Goal: Book appointment/travel/reservation

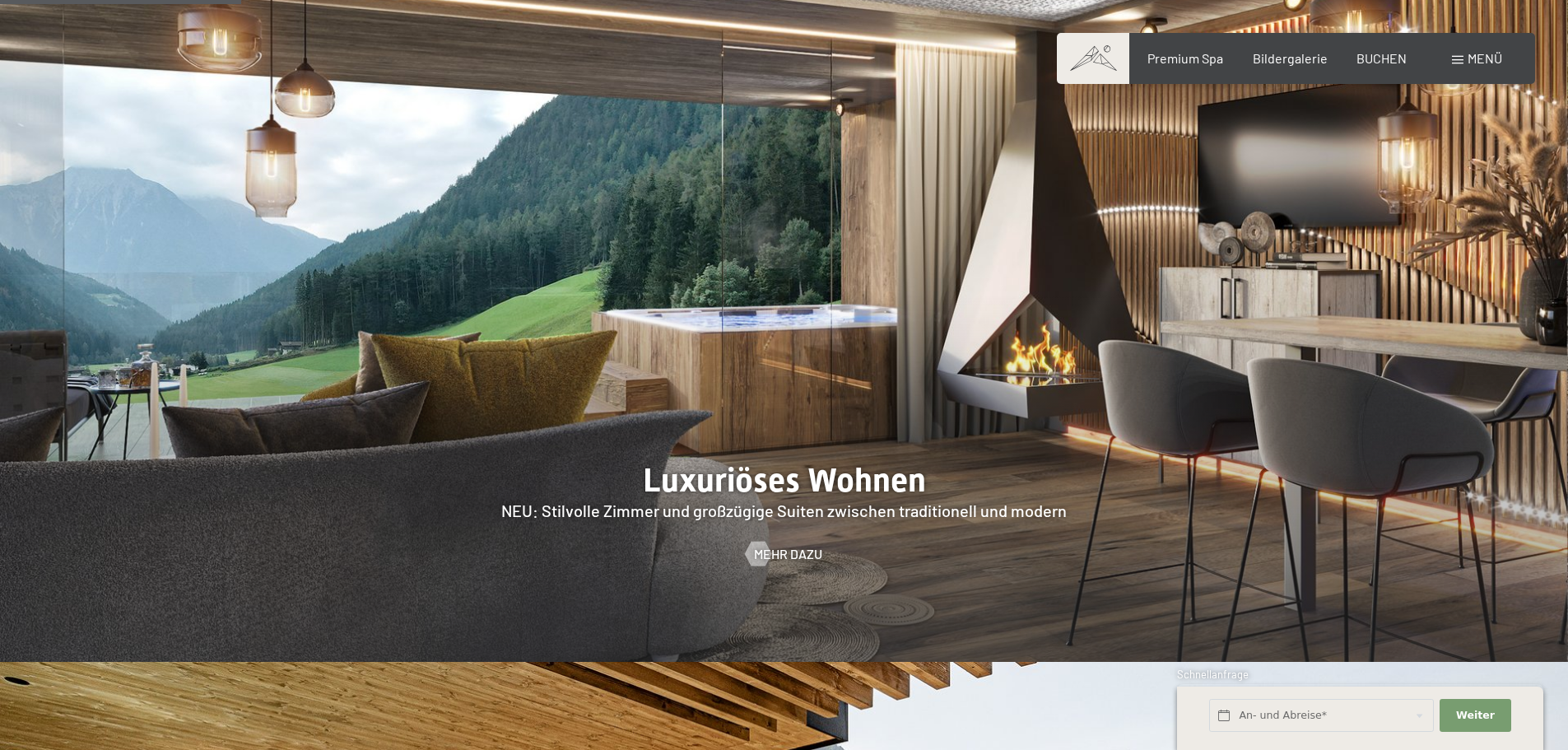
scroll to position [1810, 0]
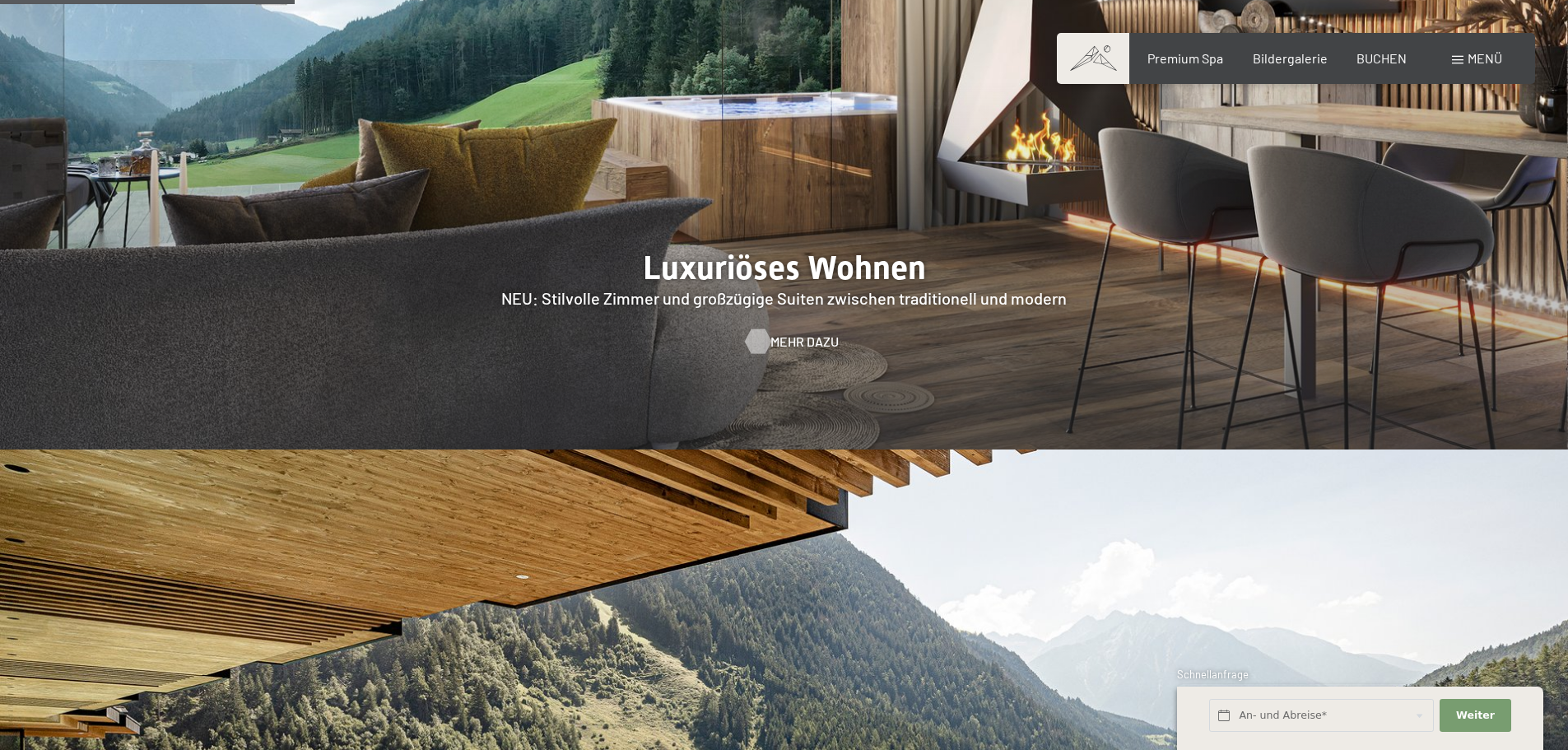
click at [775, 333] on span "Mehr dazu" at bounding box center [804, 342] width 68 height 18
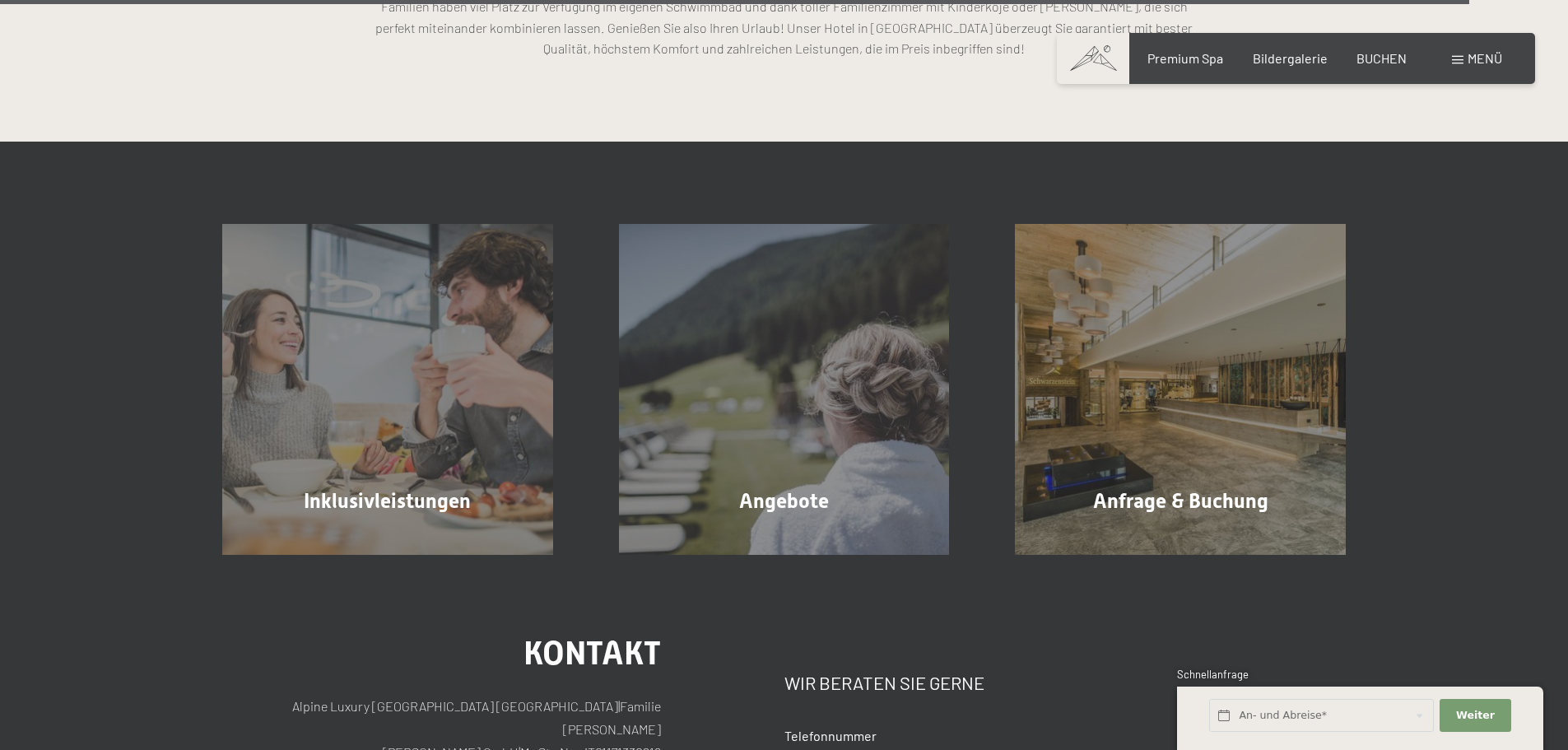
scroll to position [5021, 0]
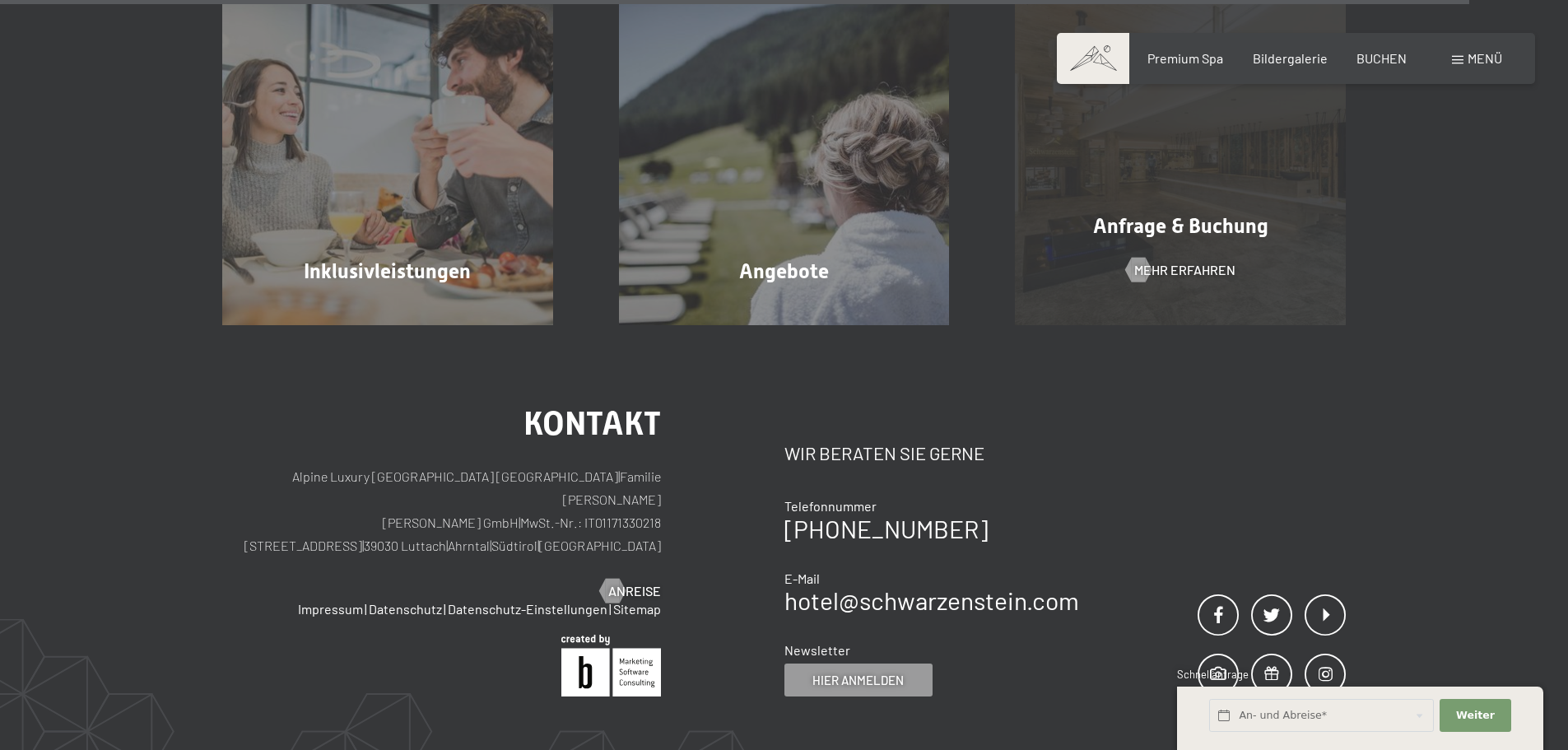
click at [1283, 182] on div "Anfrage & Buchung Mehr erfahren" at bounding box center [1180, 159] width 396 height 331
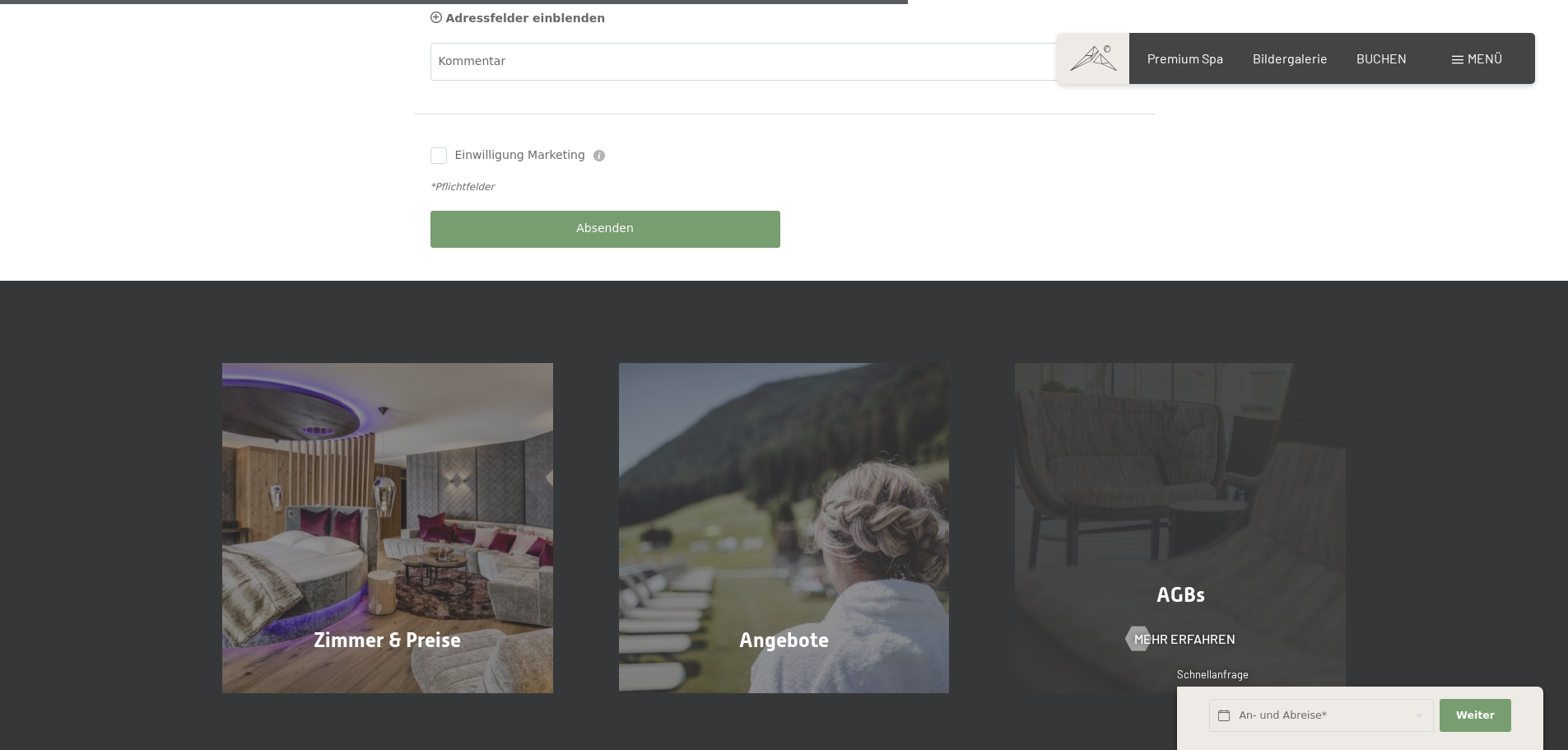
scroll to position [988, 0]
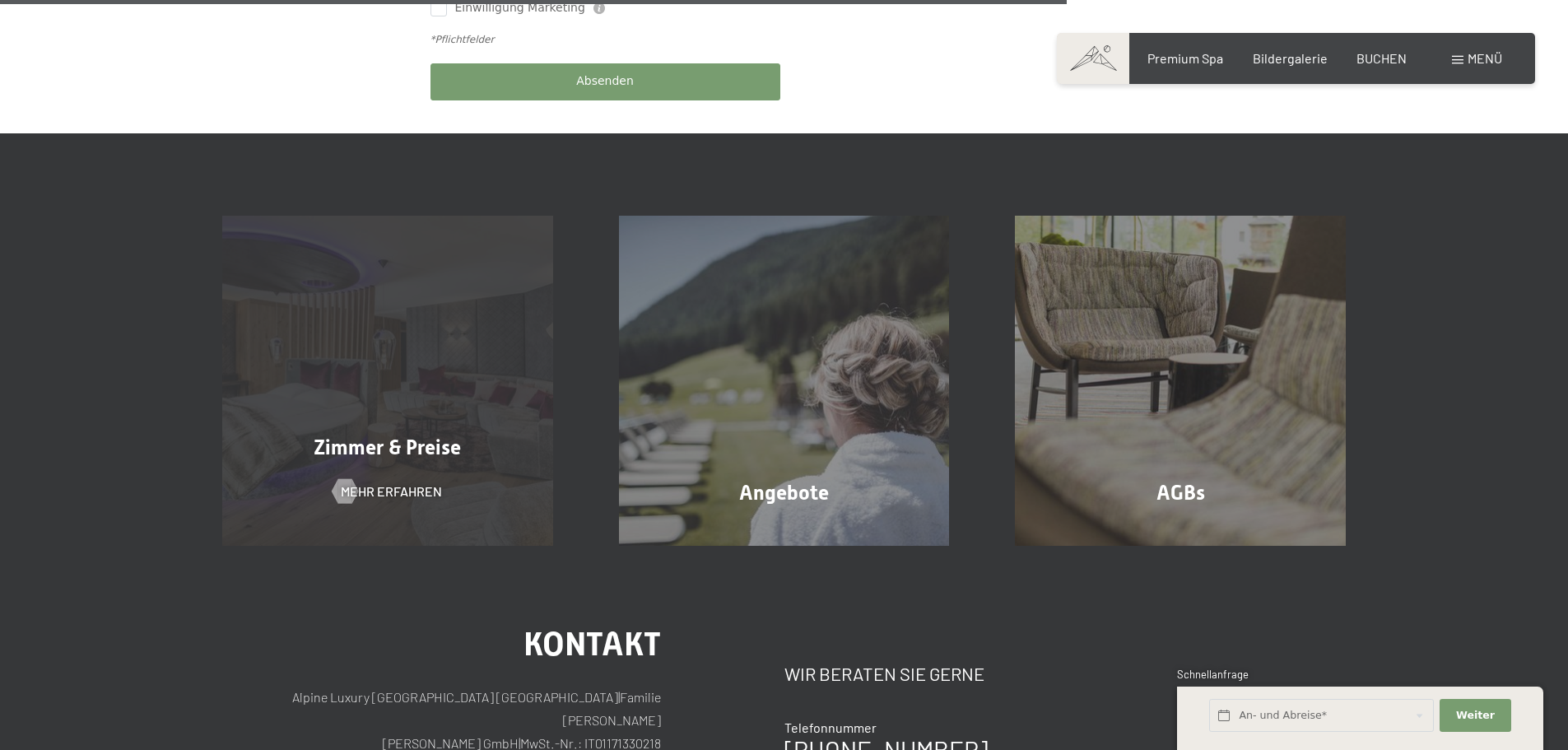
click at [395, 311] on div "Zimmer & Preise Mehr erfahren" at bounding box center [387, 380] width 396 height 331
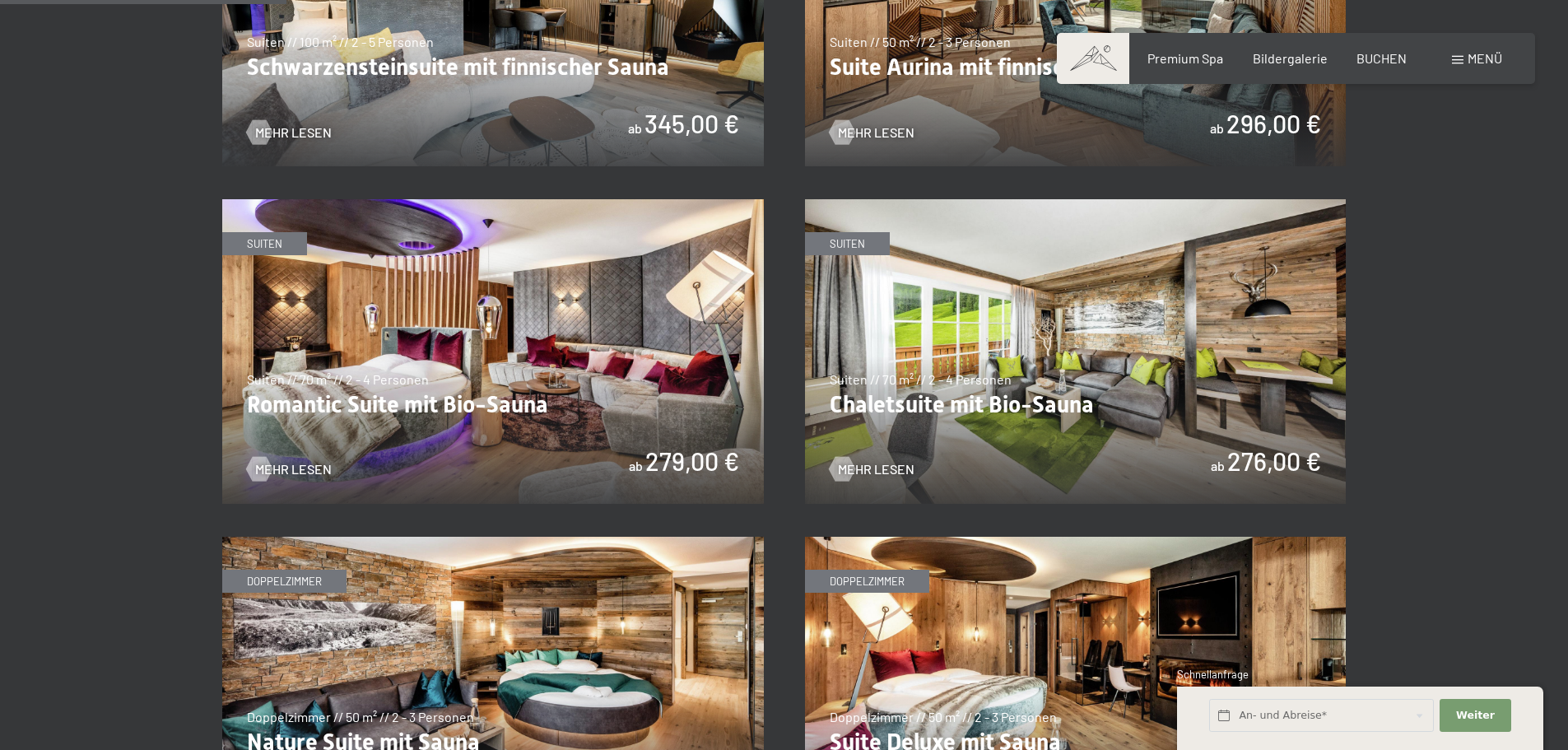
scroll to position [1235, 0]
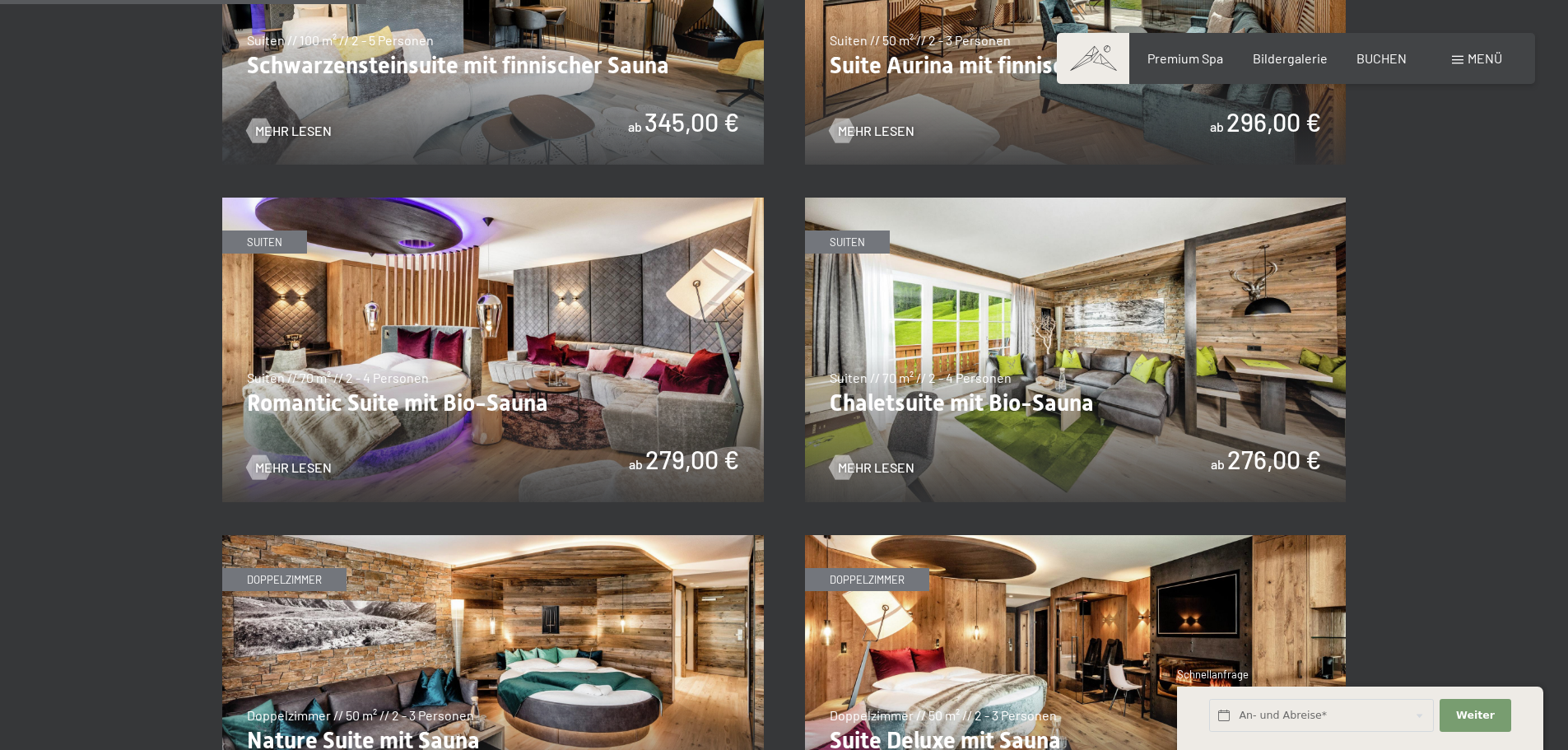
click at [496, 335] on img at bounding box center [492, 350] width 542 height 305
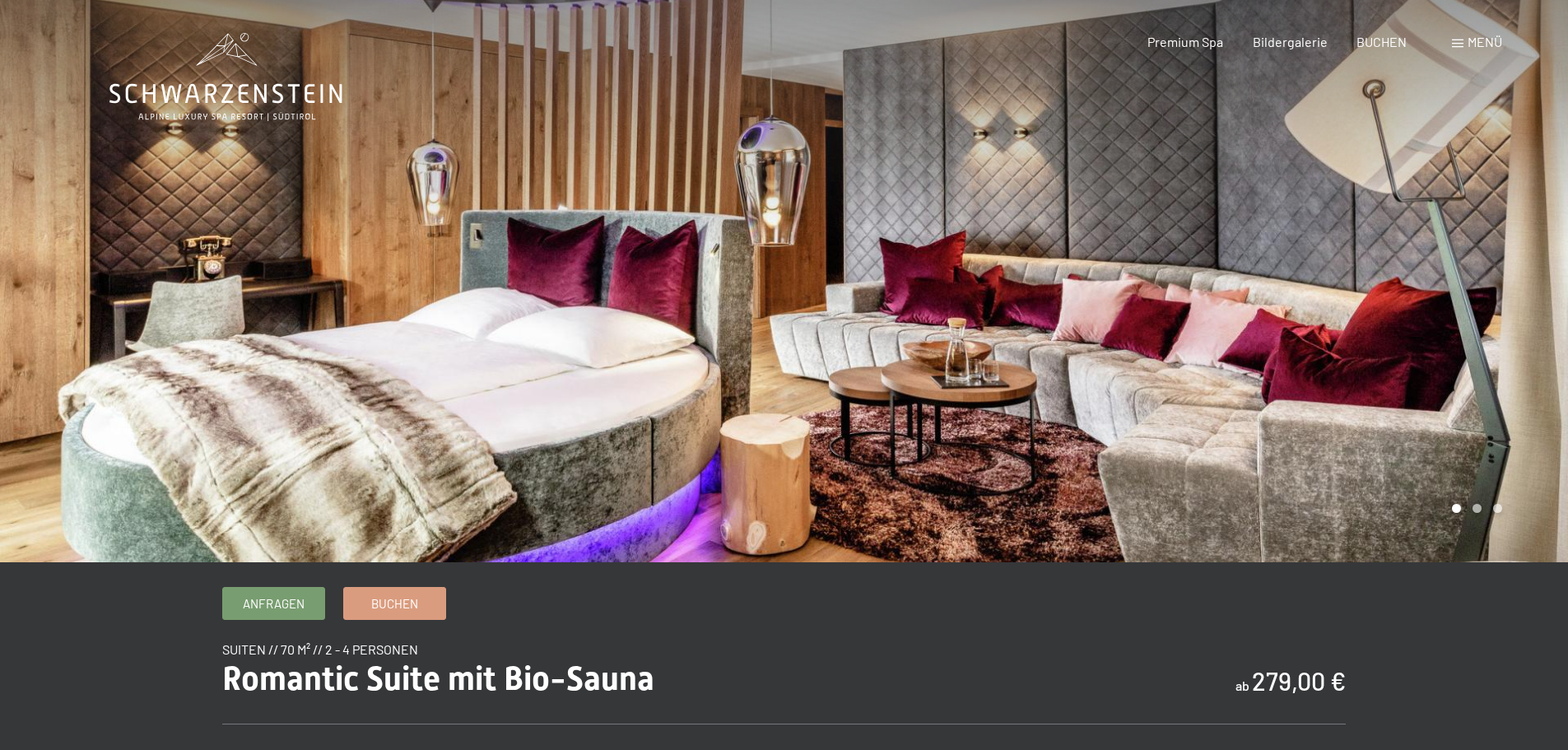
drag, startPoint x: 867, startPoint y: 406, endPoint x: 856, endPoint y: 406, distance: 11.0
click at [856, 406] on div at bounding box center [1177, 281] width 784 height 562
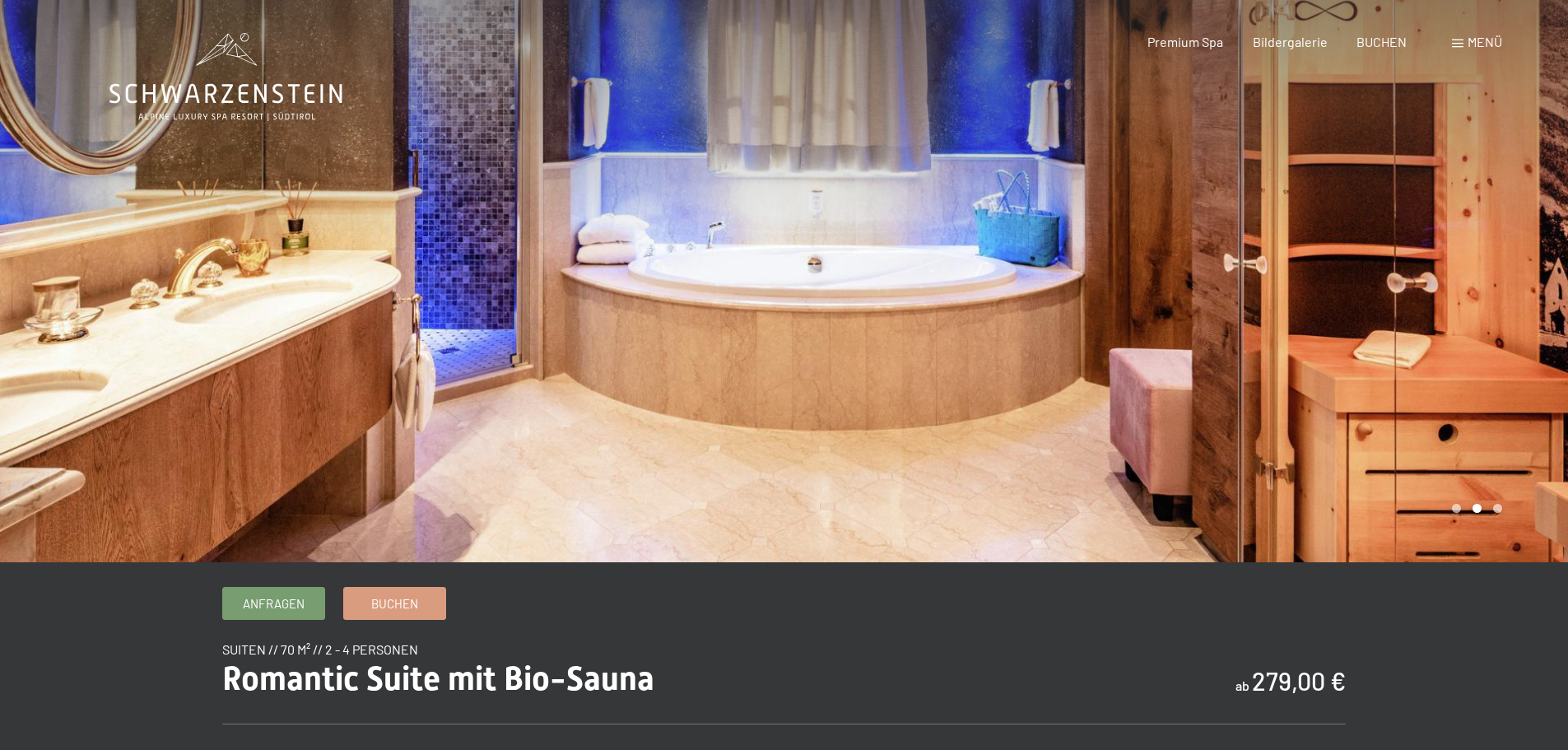
click at [891, 385] on div at bounding box center [1177, 281] width 784 height 562
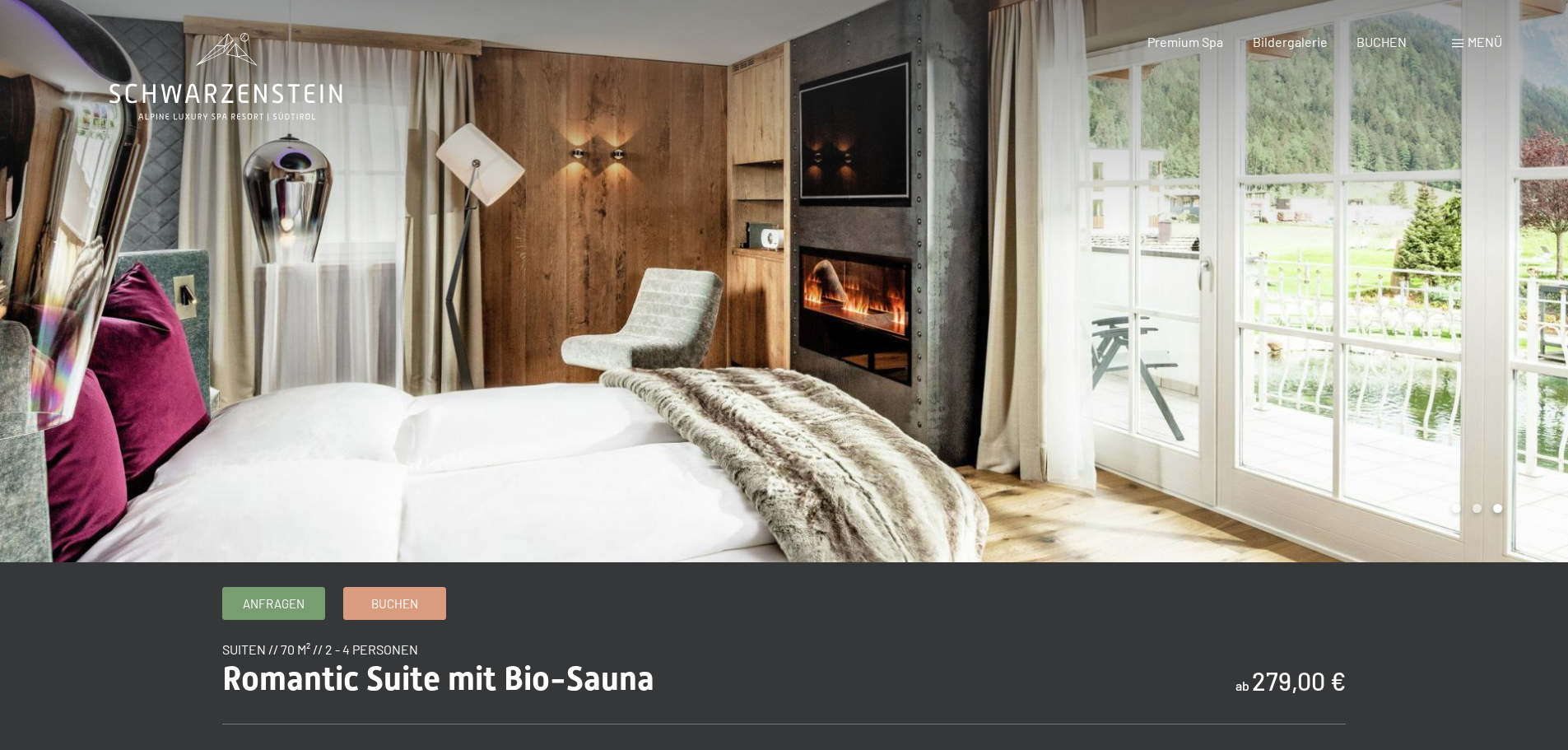
click at [891, 385] on div at bounding box center [1177, 281] width 784 height 562
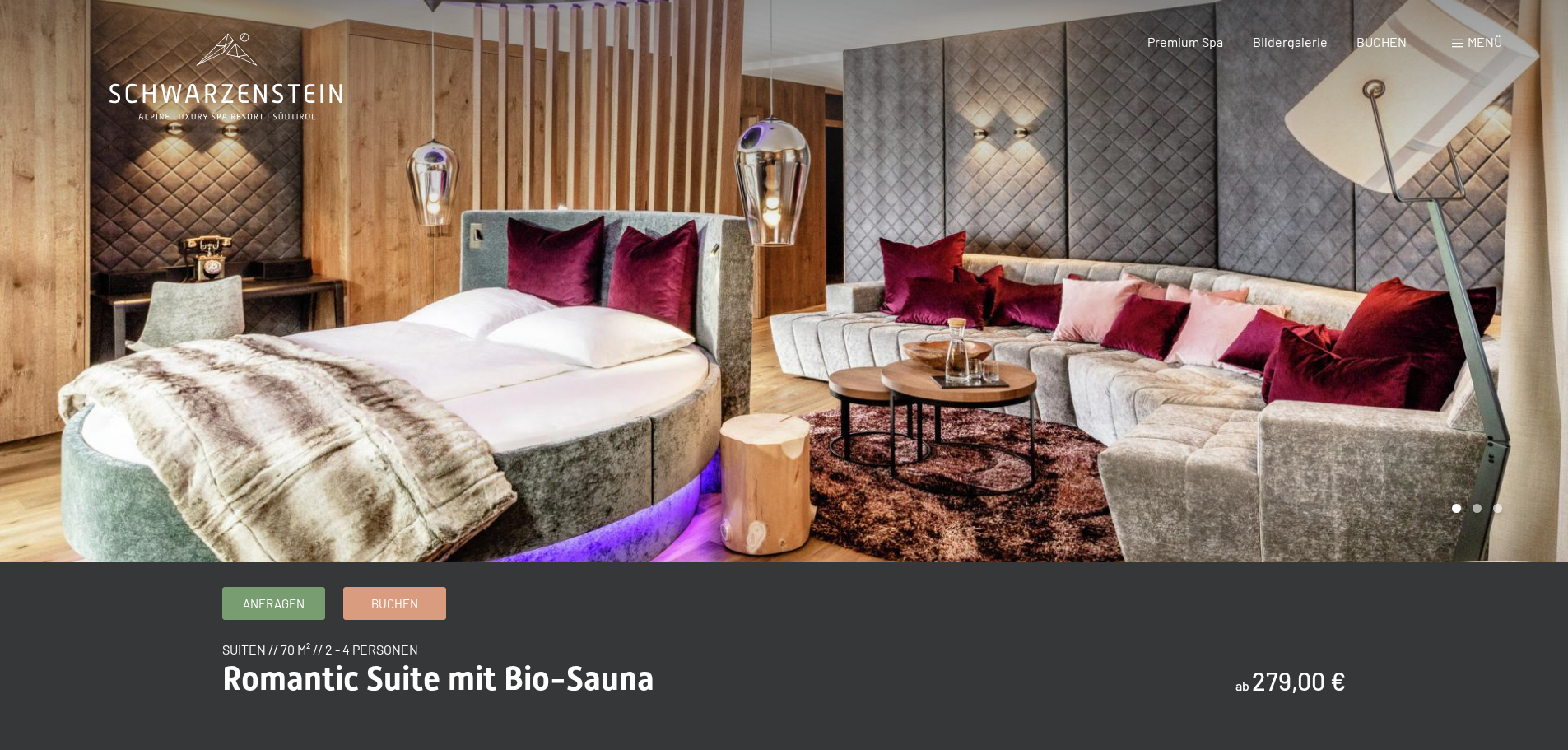
click at [891, 385] on div at bounding box center [1177, 281] width 784 height 562
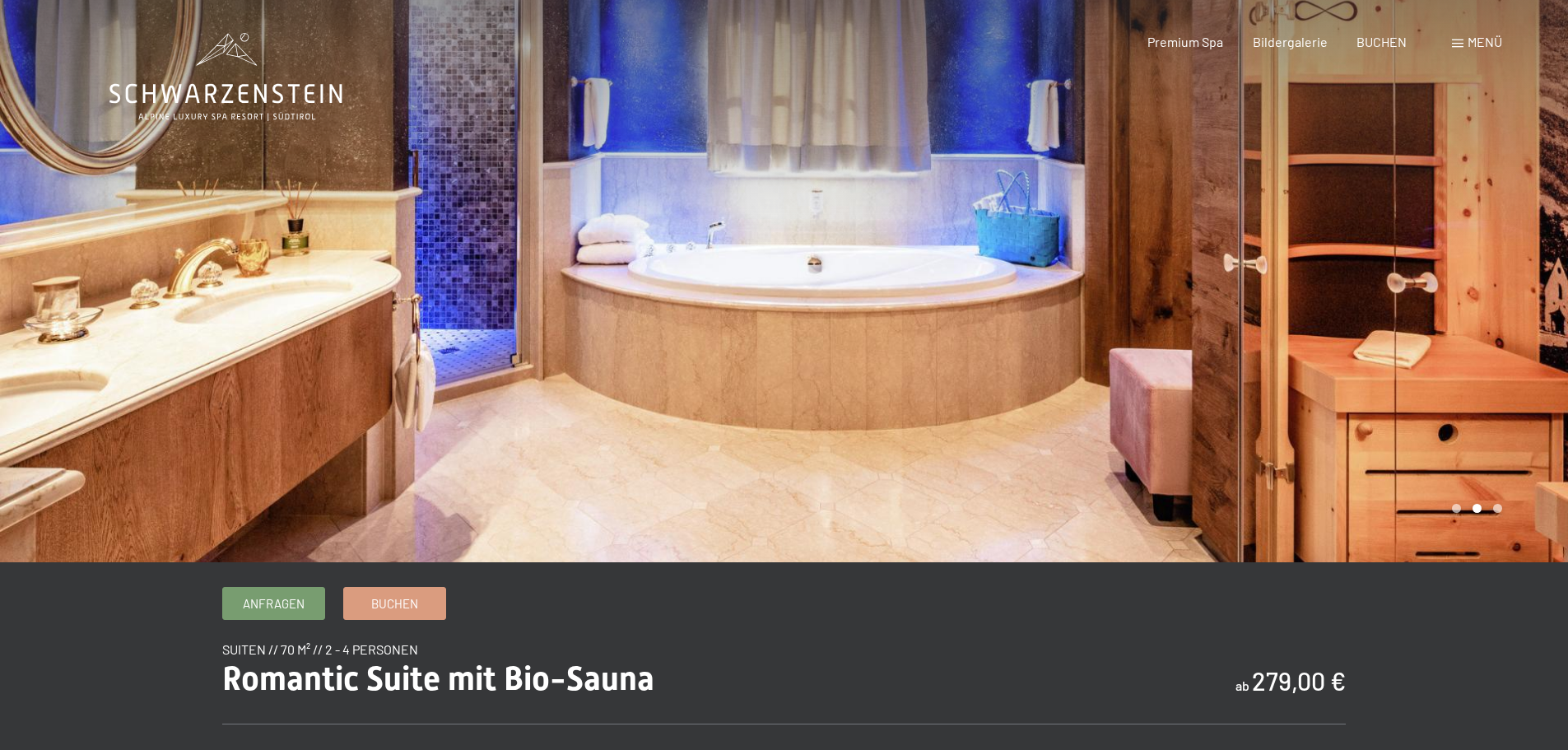
click at [881, 392] on div at bounding box center [1177, 281] width 784 height 562
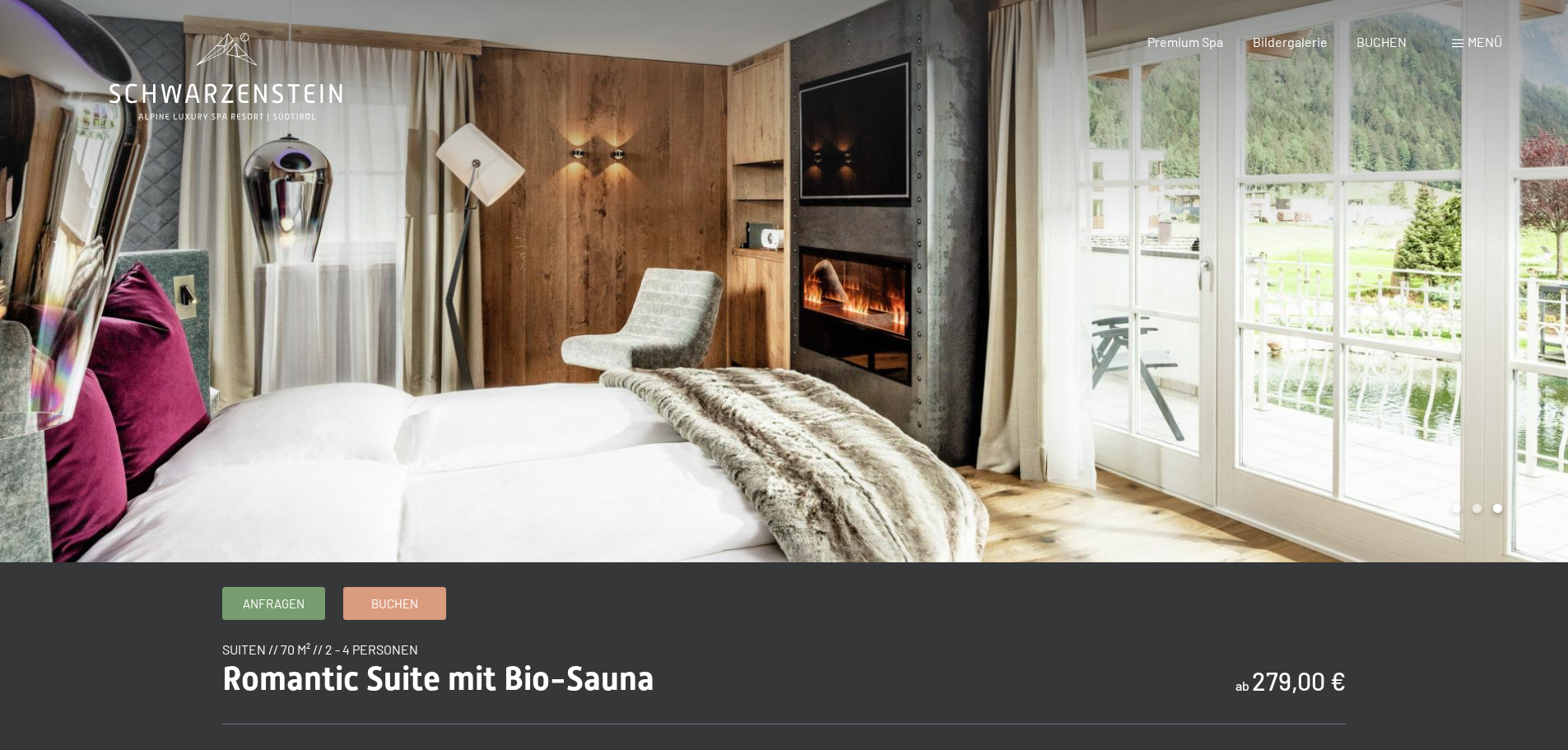
click at [881, 392] on div at bounding box center [1177, 281] width 784 height 562
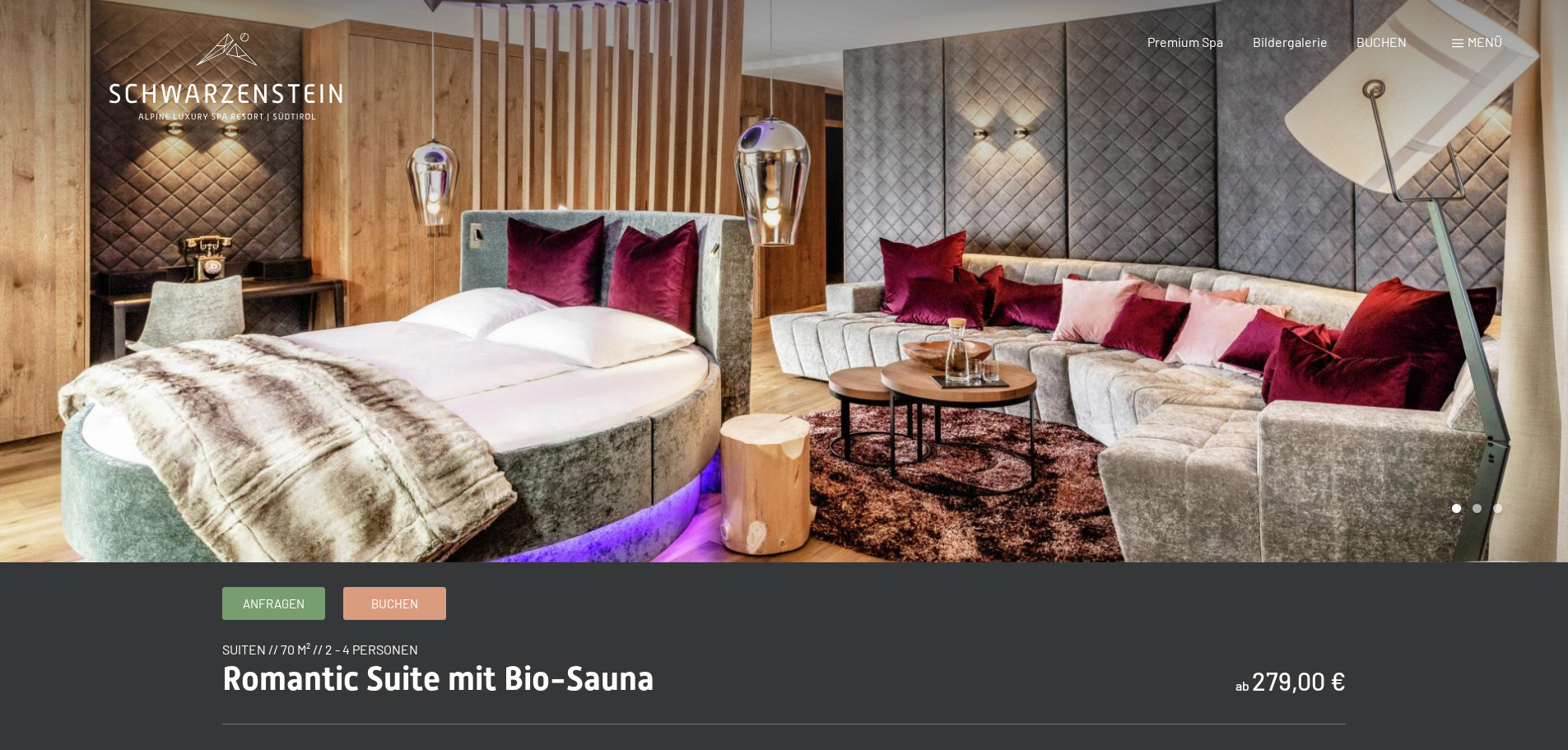
click at [881, 392] on div at bounding box center [1177, 281] width 784 height 562
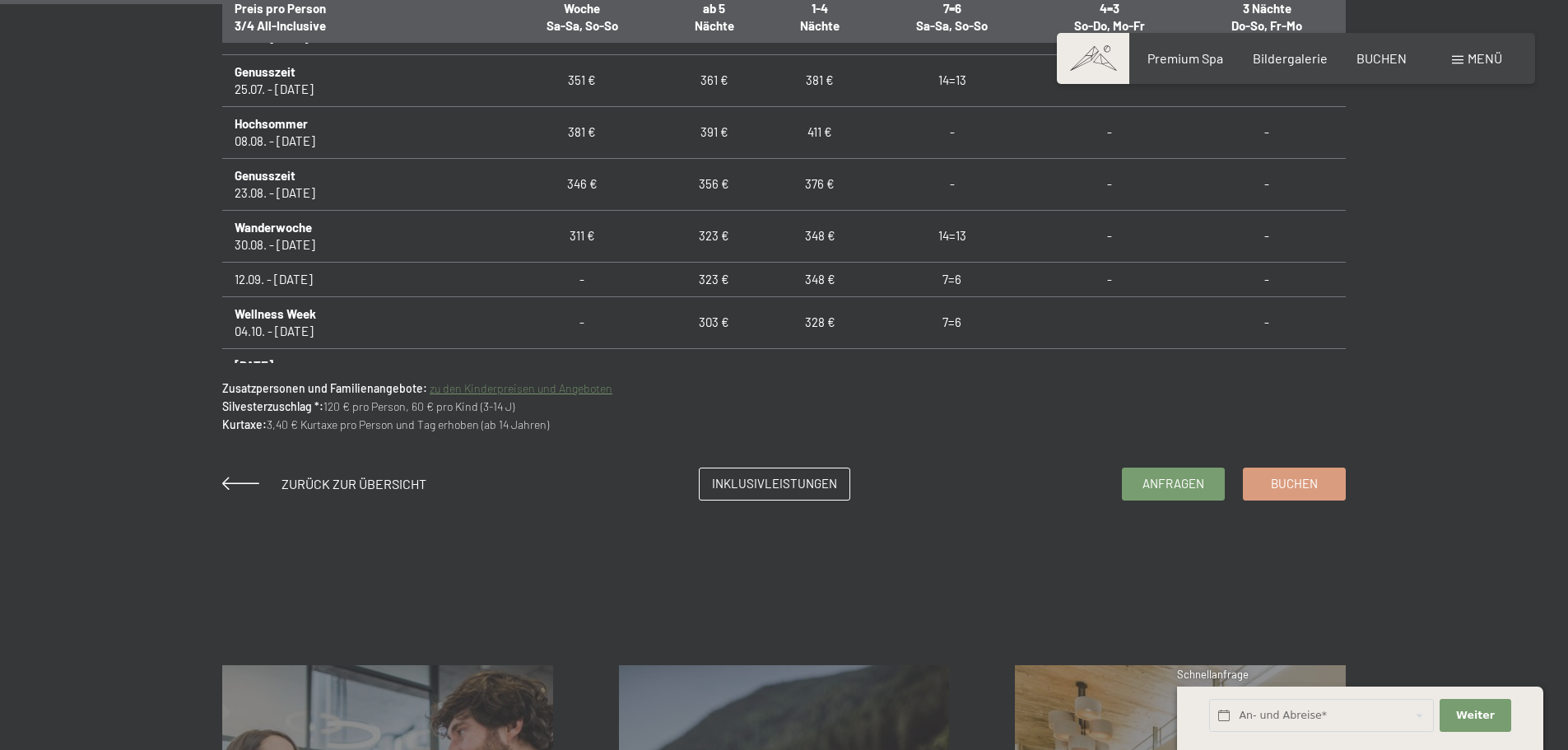
scroll to position [1482, 0]
